Goal: Book appointment/travel/reservation

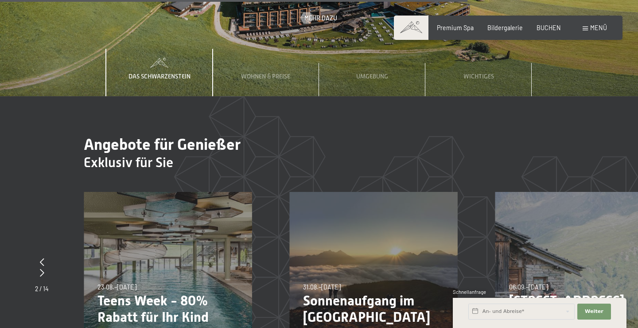
scroll to position [2634, 0]
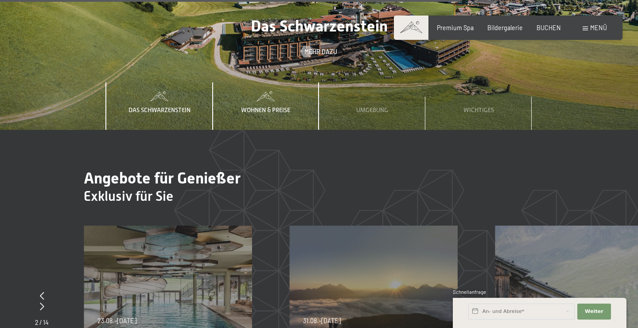
click at [292, 98] on div "Wohnen & Preise" at bounding box center [265, 106] width 61 height 48
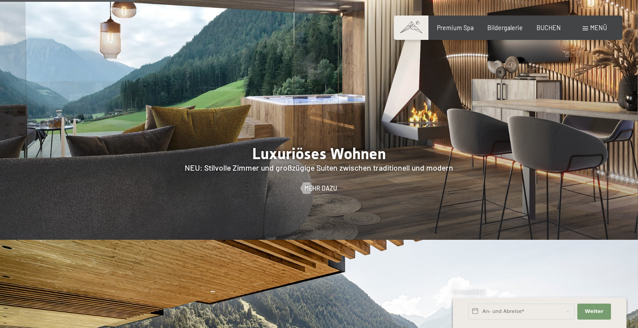
scroll to position [0, 0]
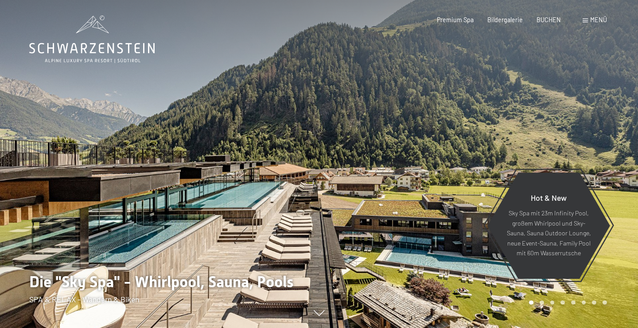
click at [592, 22] on span "Menü" at bounding box center [598, 20] width 17 height 8
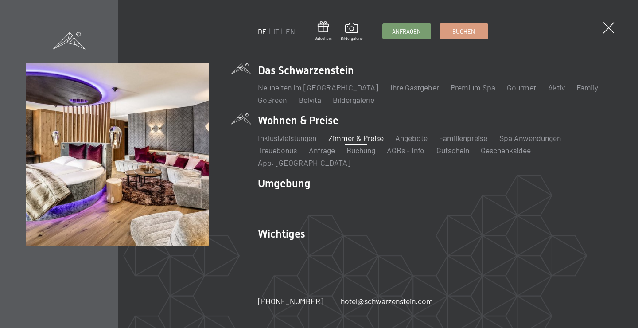
click at [356, 143] on link "Zimmer & Preise" at bounding box center [355, 138] width 55 height 10
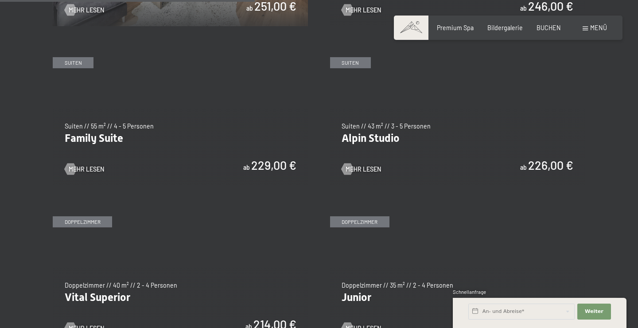
scroll to position [951, 0]
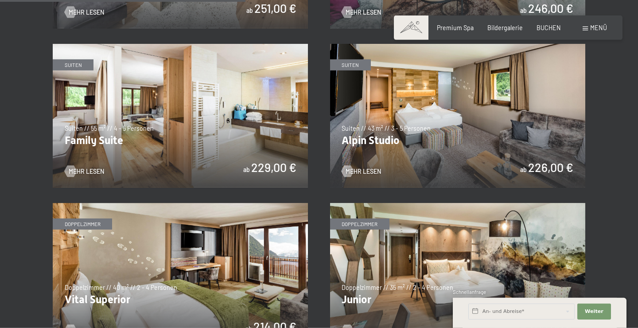
click at [204, 140] on img at bounding box center [180, 115] width 255 height 143
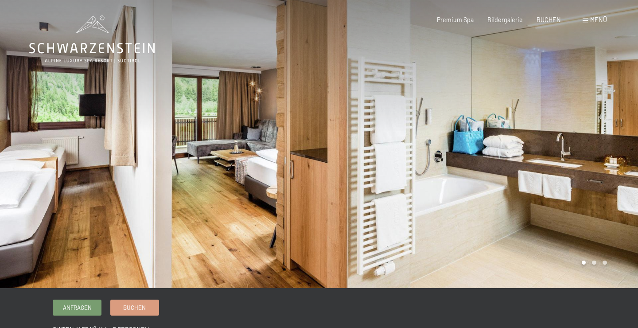
click at [613, 168] on div at bounding box center [478, 144] width 319 height 288
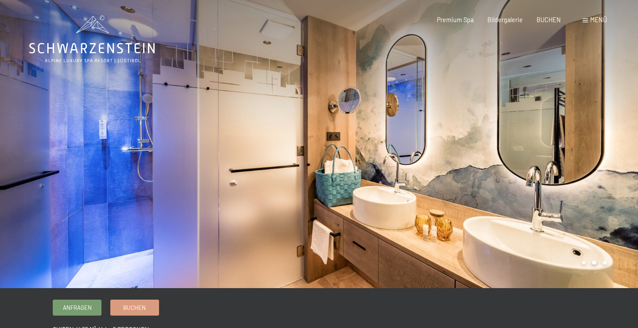
click at [613, 168] on div at bounding box center [478, 144] width 319 height 288
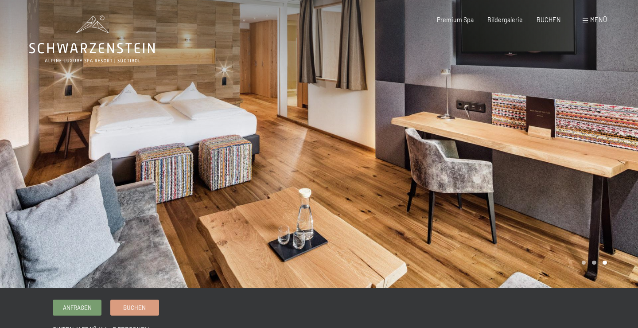
click at [613, 168] on div at bounding box center [478, 144] width 319 height 288
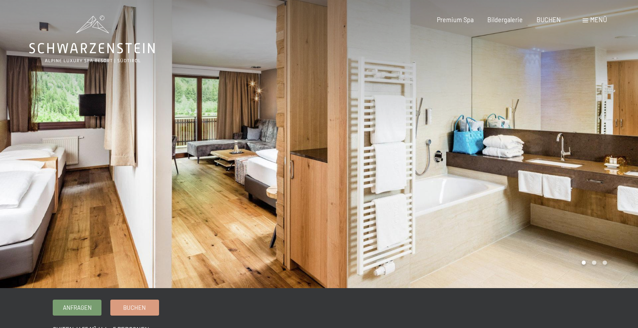
click at [613, 168] on div at bounding box center [478, 144] width 319 height 288
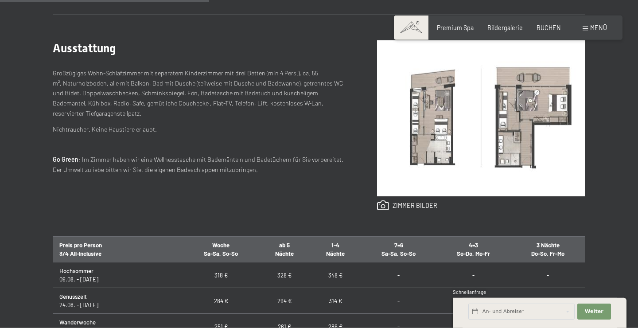
scroll to position [352, 0]
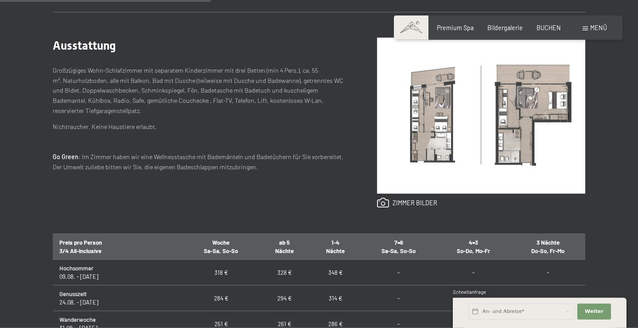
click at [494, 120] on img at bounding box center [481, 116] width 208 height 156
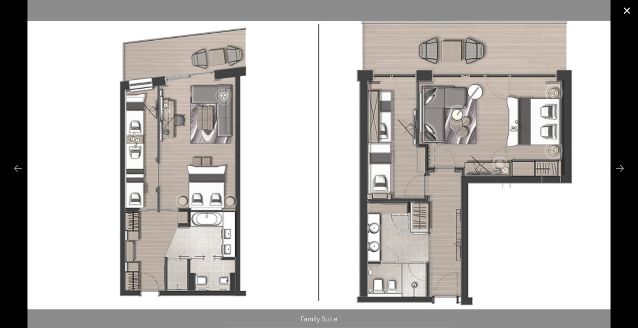
click at [625, 13] on button "Close gallery" at bounding box center [627, 10] width 22 height 21
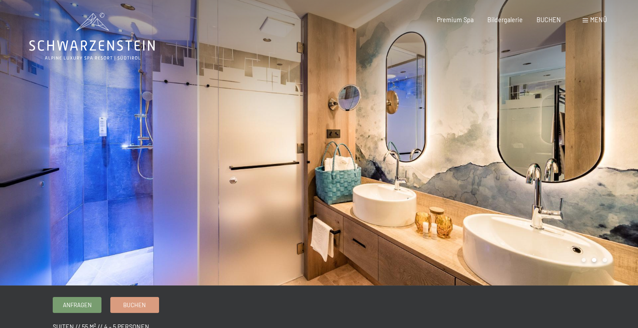
scroll to position [0, 0]
